Goal: Find specific page/section: Find specific page/section

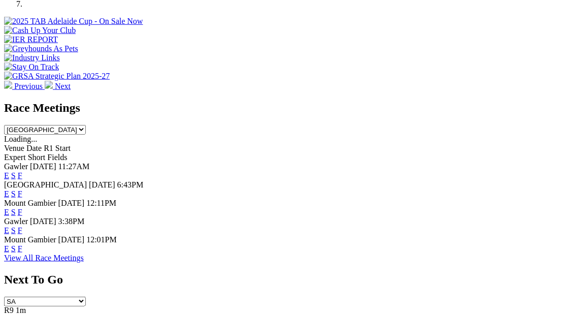
scroll to position [362, 0]
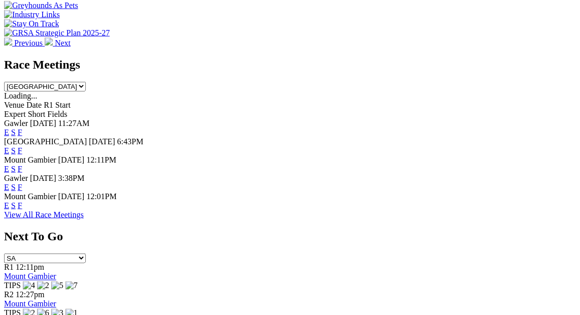
scroll to position [416, 0]
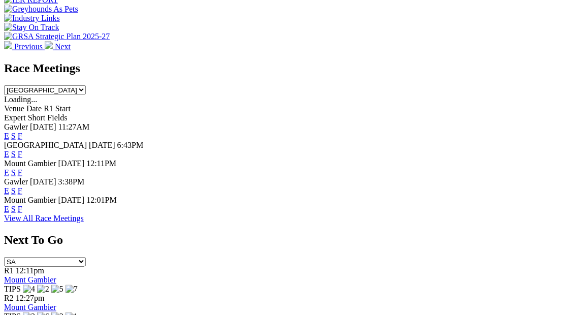
click at [245, 187] on div "Race Meetings South Australia New South Wales Northern Territory Queensland Tas…" at bounding box center [290, 143] width 572 height 162
click at [84, 214] on link "View All Race Meetings" at bounding box center [44, 218] width 80 height 9
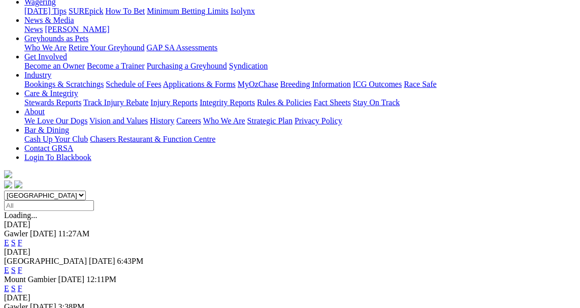
scroll to position [141, 0]
drag, startPoint x: 256, startPoint y: 160, endPoint x: 31, endPoint y: 133, distance: 226.8
click at [31, 256] on div "[GEOGRAPHIC_DATA] [DATE] 6:43PM E S F" at bounding box center [290, 265] width 572 height 18
drag, startPoint x: 31, startPoint y: 133, endPoint x: 38, endPoint y: 117, distance: 17.6
click at [38, 256] on div "[GEOGRAPHIC_DATA] [DATE] 6:43PM E S F" at bounding box center [290, 265] width 572 height 18
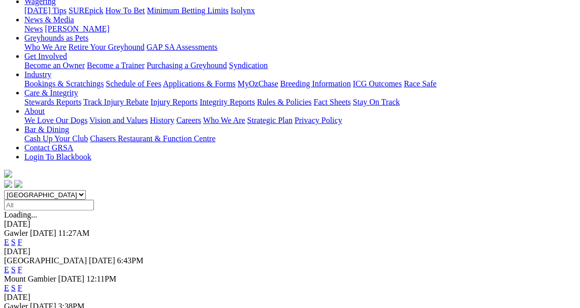
click at [208, 256] on div "[GEOGRAPHIC_DATA] [DATE] 6:43PM E S F" at bounding box center [290, 265] width 572 height 18
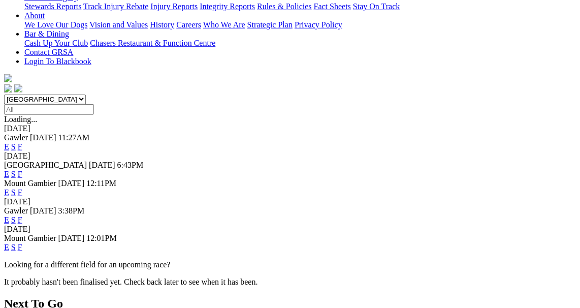
scroll to position [237, 0]
